Goal: Task Accomplishment & Management: Complete application form

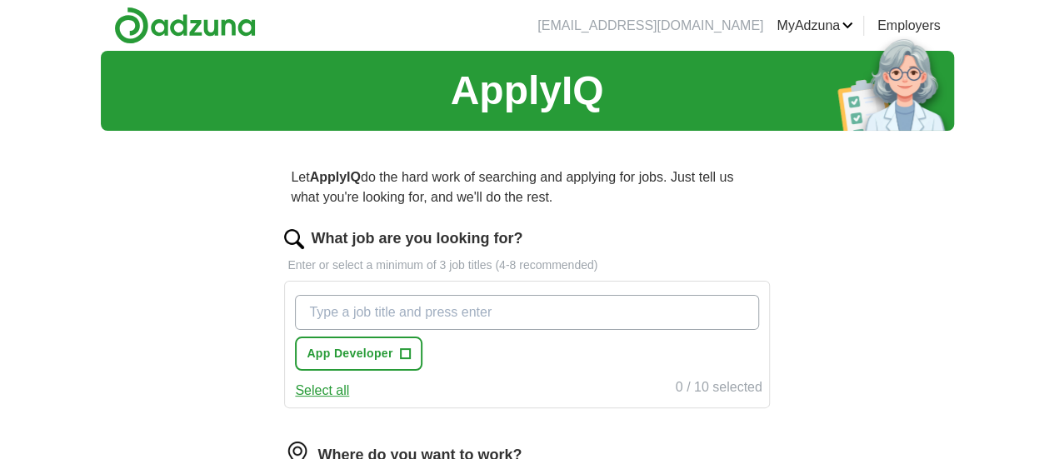
click at [468, 312] on input "What job are you looking for?" at bounding box center [526, 312] width 463 height 35
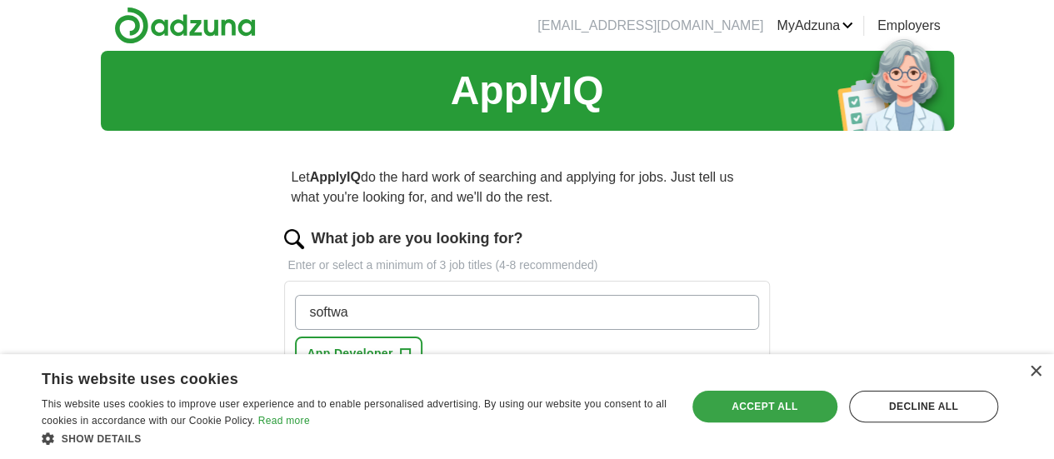
click at [778, 406] on div "Accept all" at bounding box center [765, 407] width 145 height 32
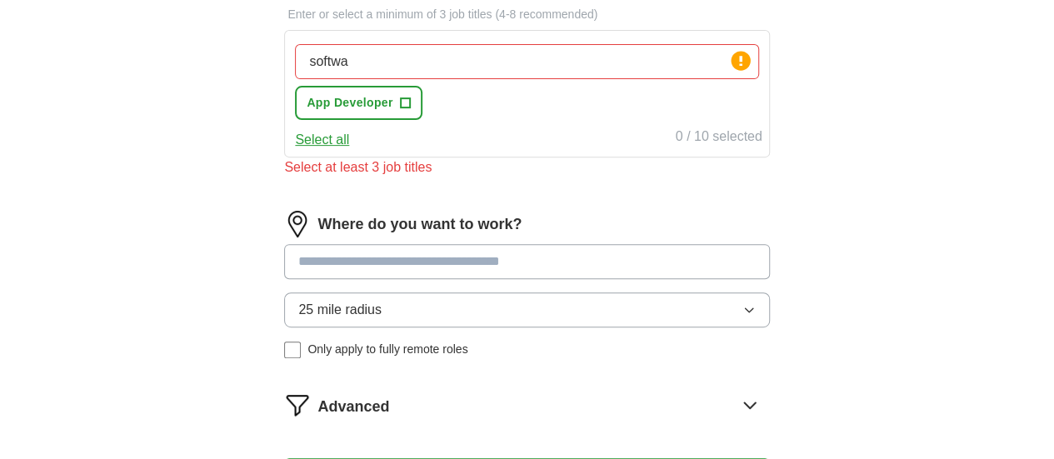
scroll to position [255, 0]
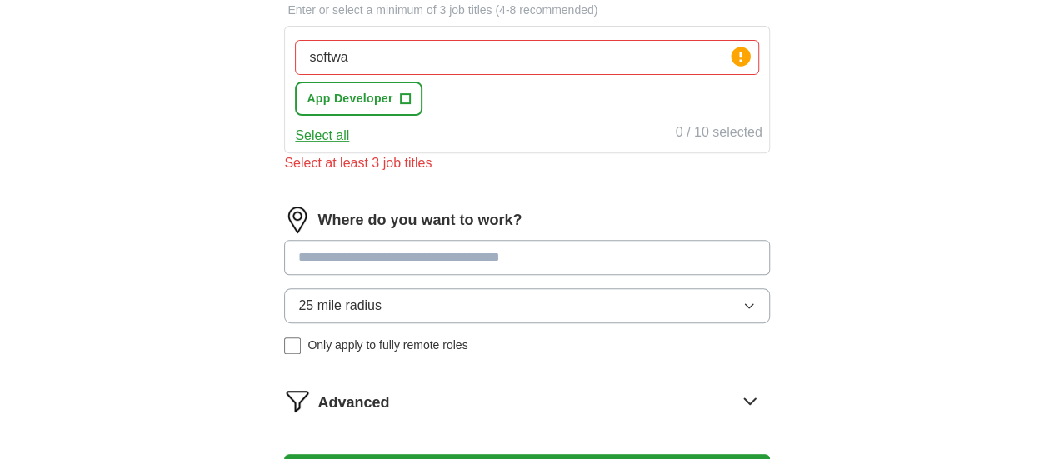
click at [548, 48] on input "softwa" at bounding box center [526, 57] width 463 height 35
type input "software"
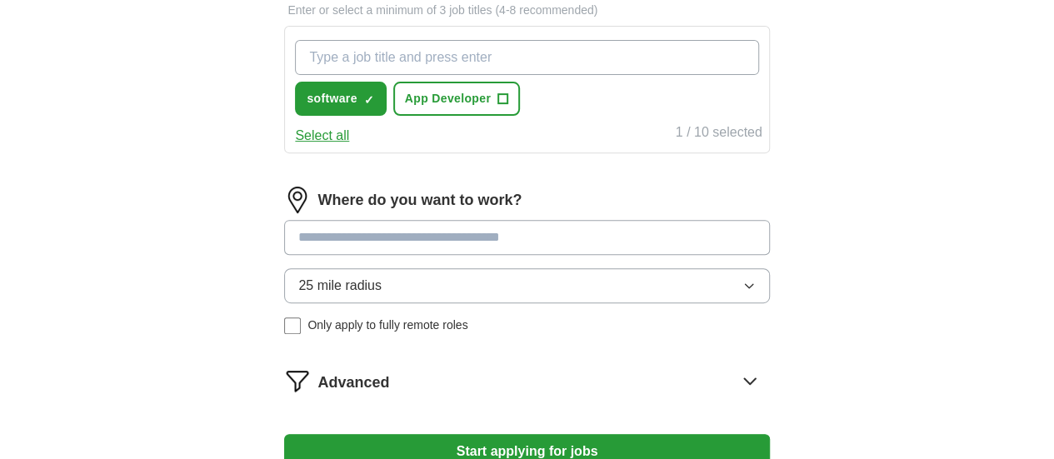
type input "s"
type input "software engineer"
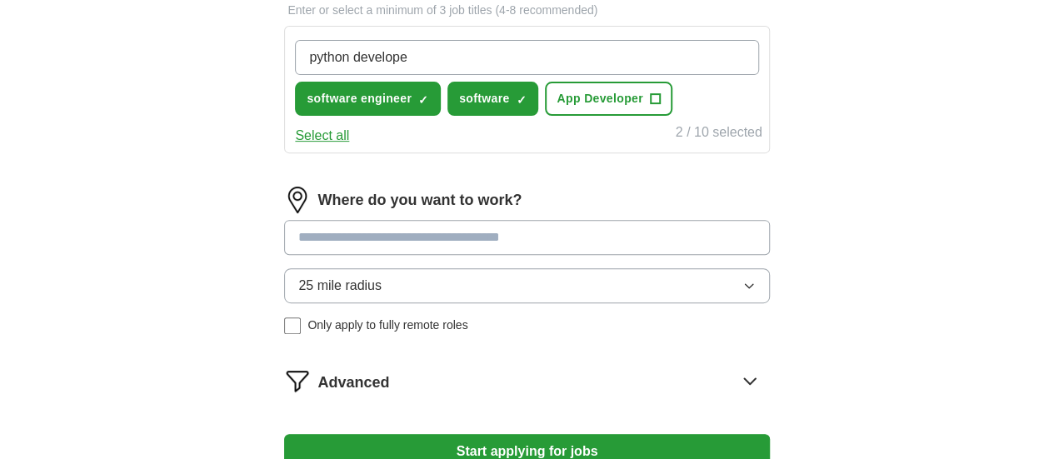
type input "python developer"
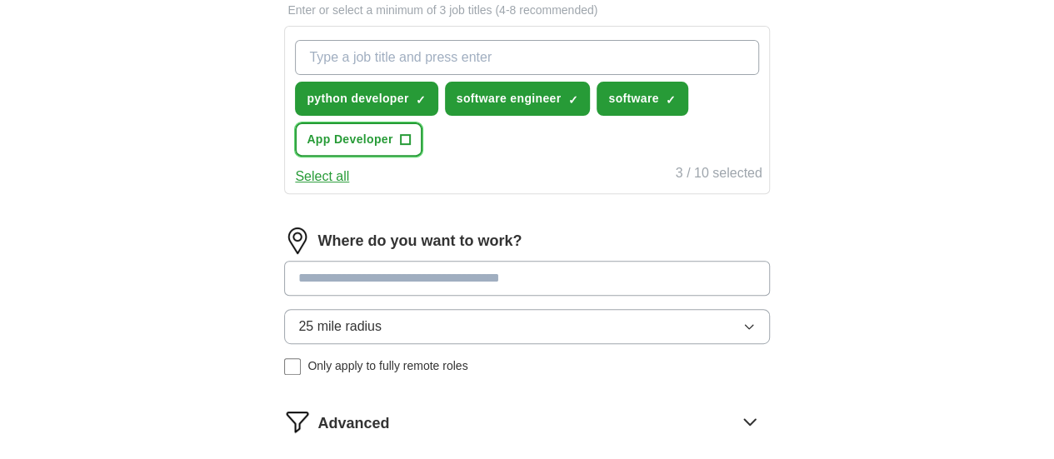
click at [410, 133] on span "+" at bounding box center [405, 139] width 10 height 13
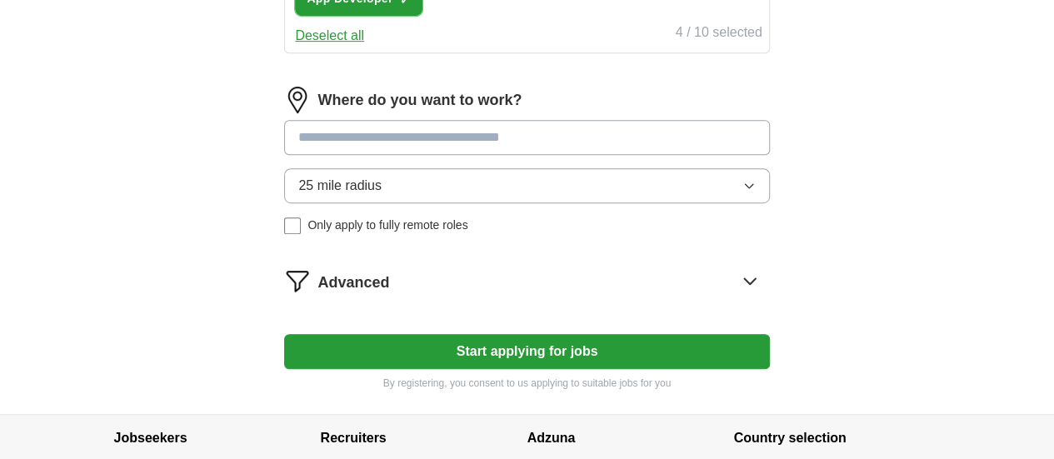
scroll to position [398, 0]
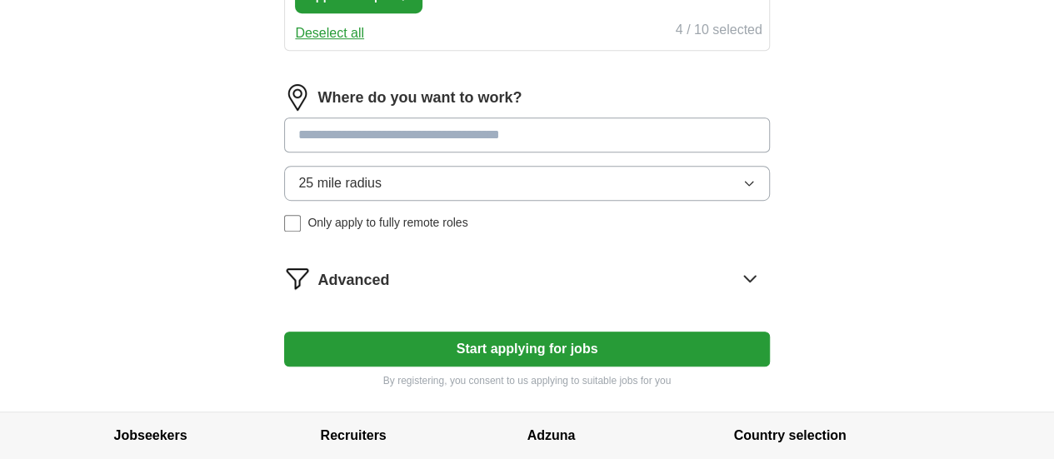
click at [468, 130] on input at bounding box center [526, 135] width 485 height 35
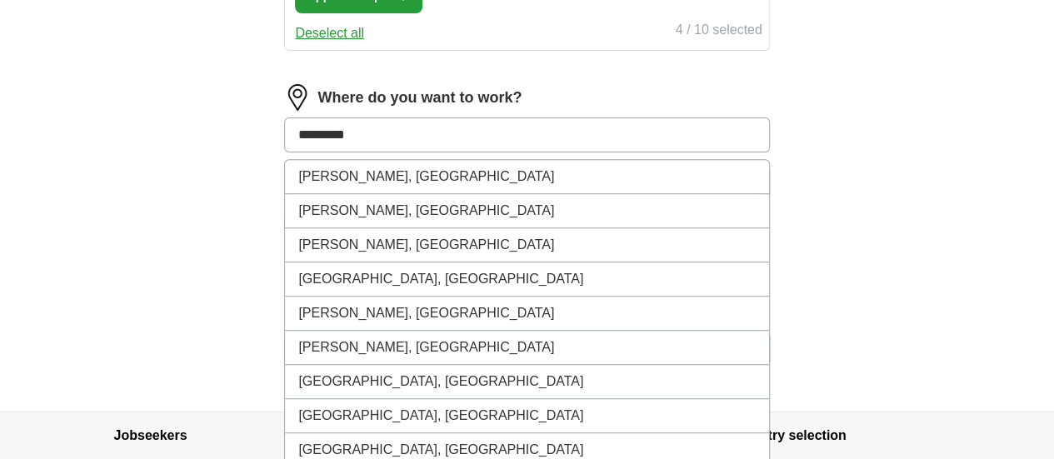
type input "********"
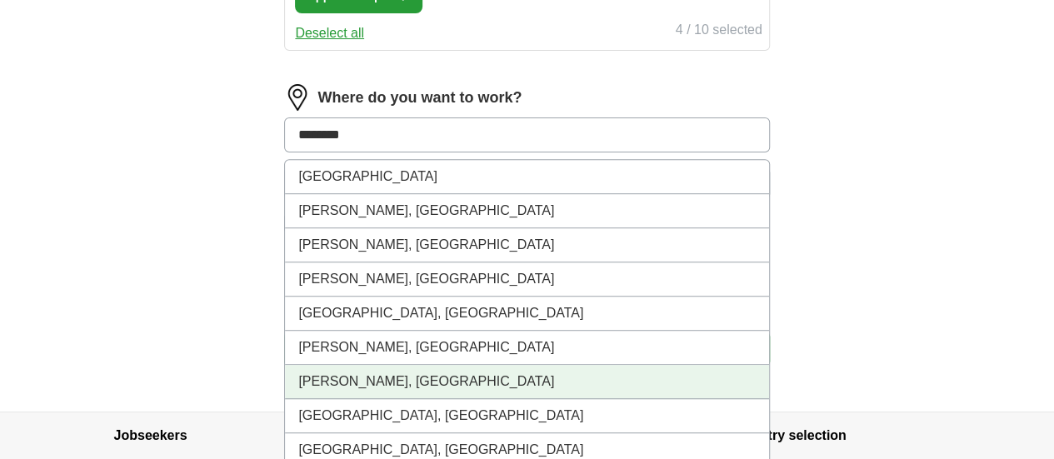
click at [414, 378] on li "[PERSON_NAME], [GEOGRAPHIC_DATA]" at bounding box center [526, 382] width 483 height 34
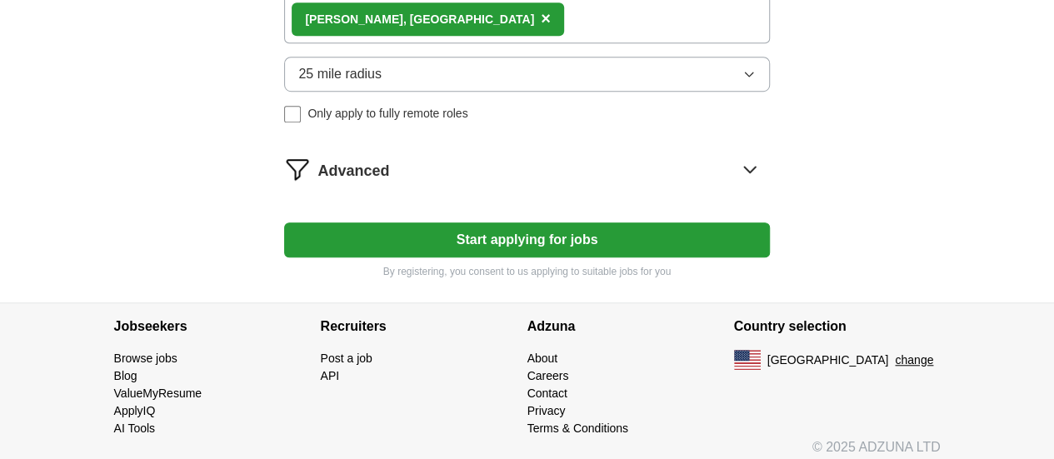
scroll to position [529, 0]
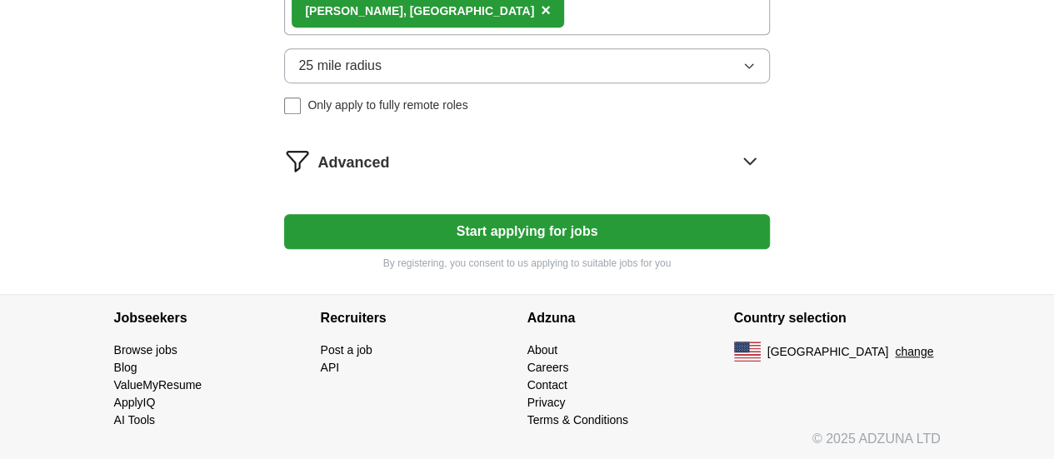
click at [737, 156] on icon at bounding box center [750, 161] width 27 height 27
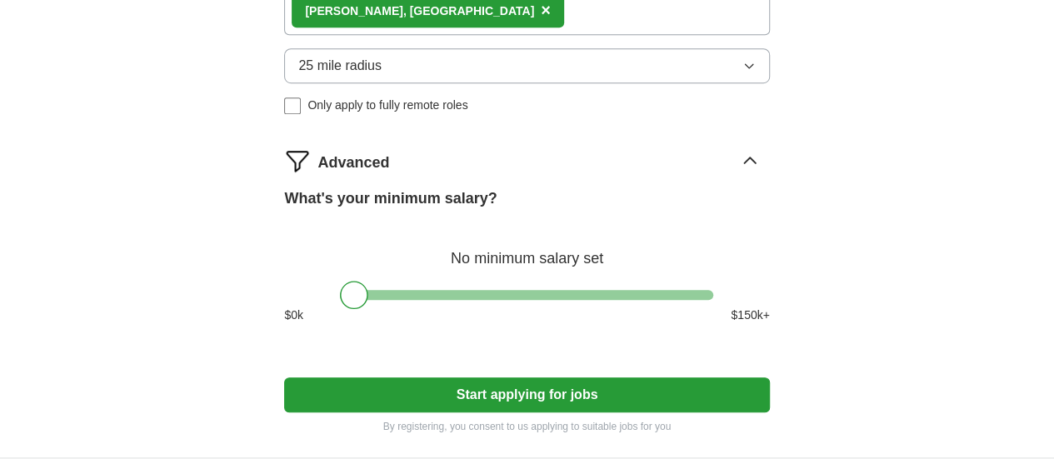
click at [737, 156] on icon at bounding box center [750, 161] width 27 height 27
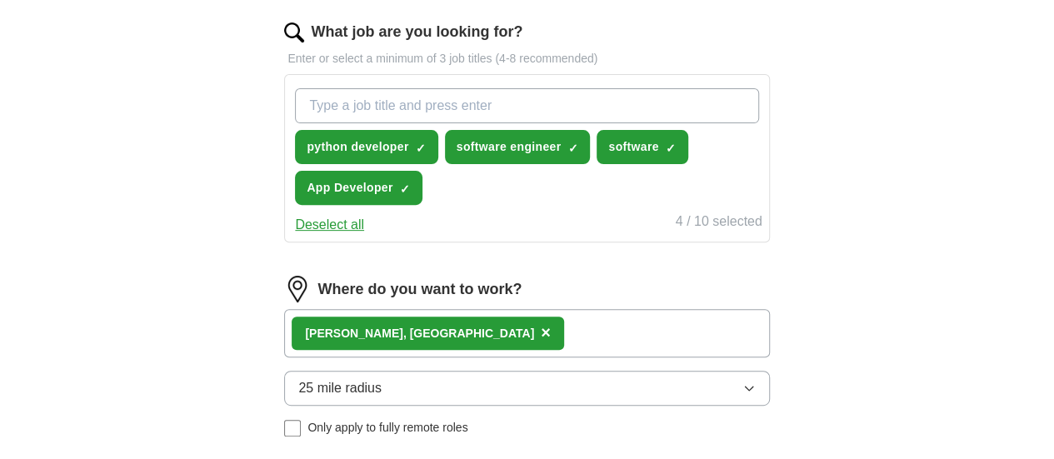
scroll to position [200, 0]
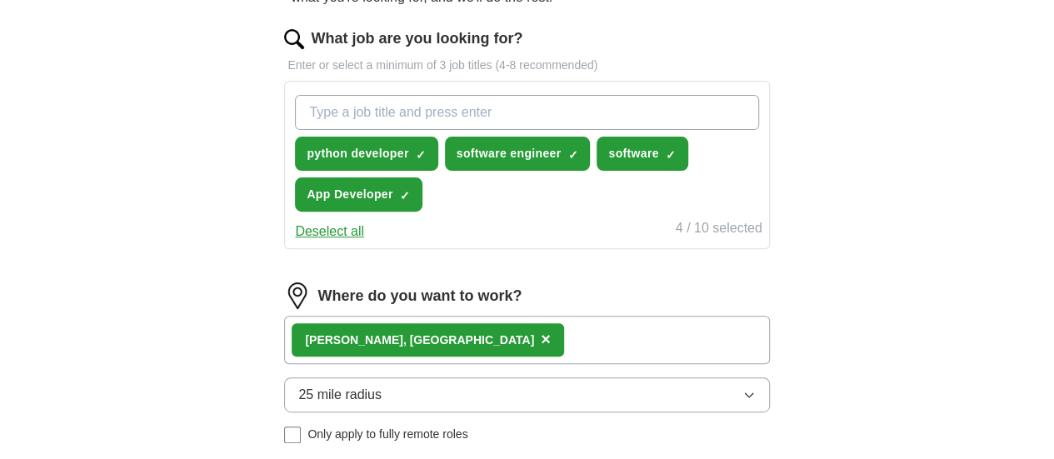
click at [565, 113] on input "What job are you looking for?" at bounding box center [526, 112] width 463 height 35
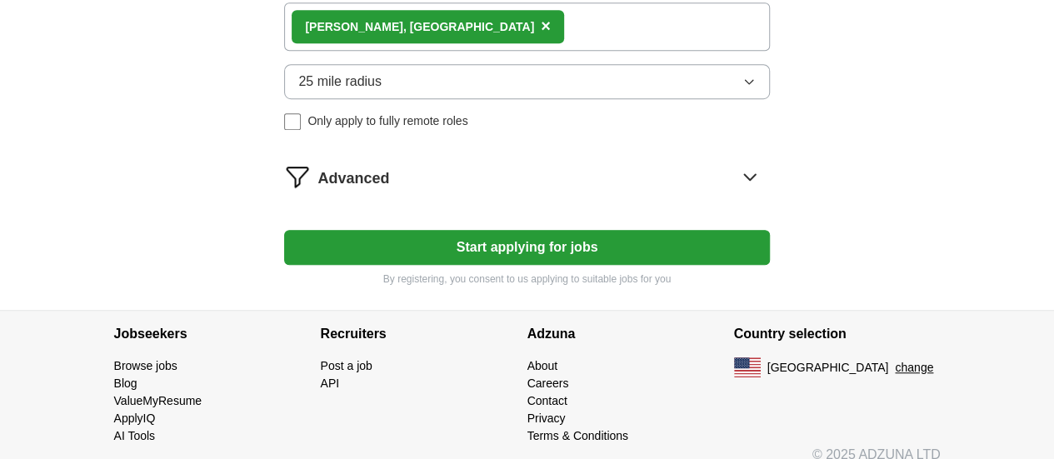
scroll to position [529, 0]
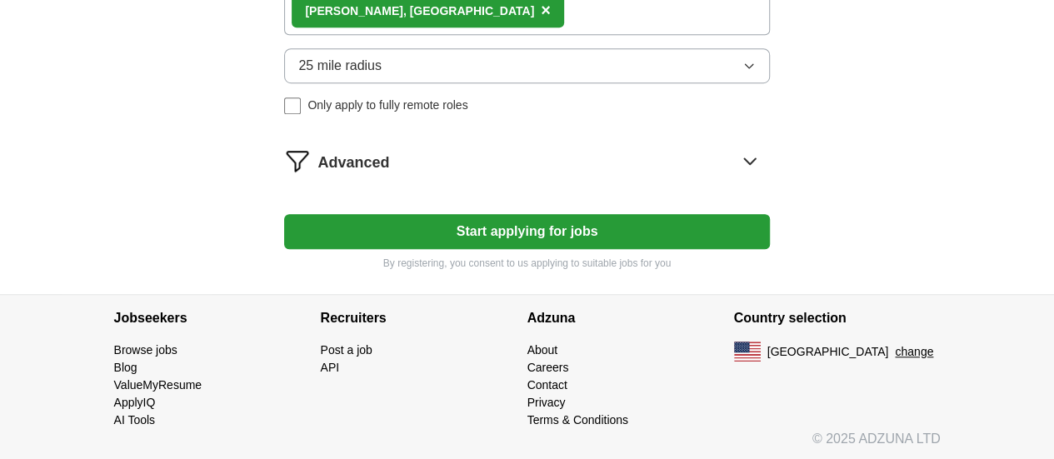
click at [565, 234] on button "Start applying for jobs" at bounding box center [526, 231] width 485 height 35
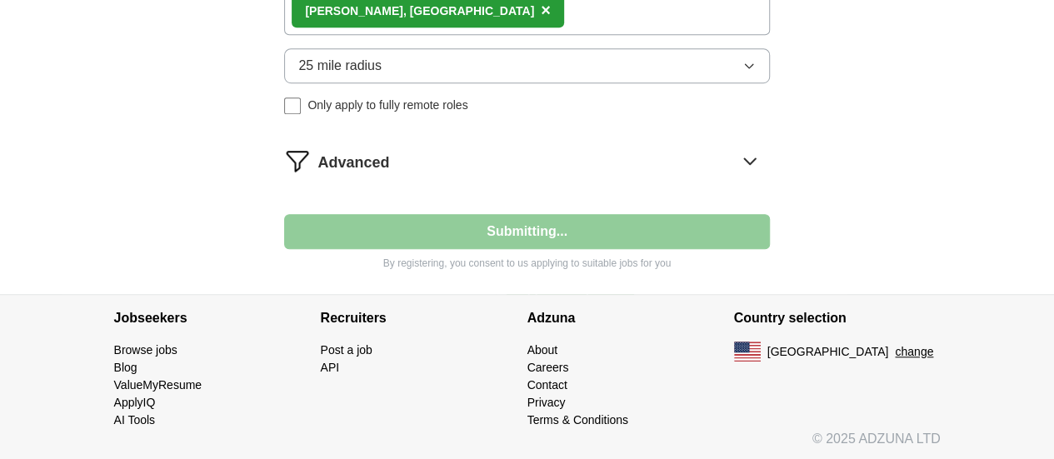
select select "**"
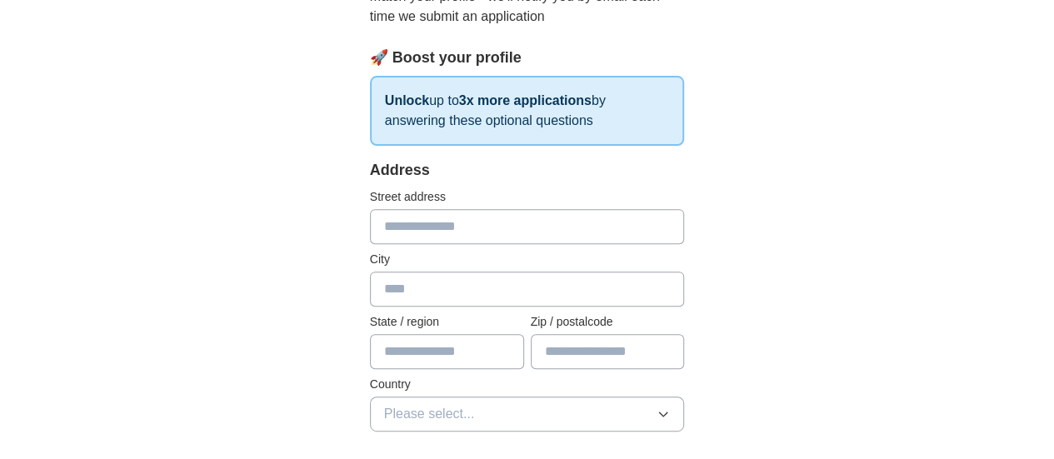
scroll to position [242, 0]
